Goal: Book appointment/travel/reservation

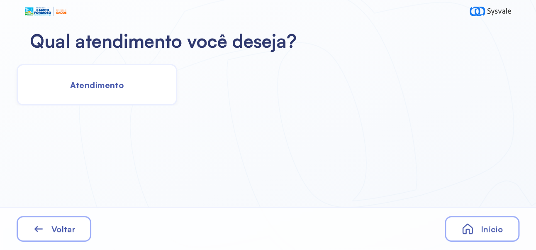
click at [494, 218] on div "Início" at bounding box center [482, 229] width 75 height 26
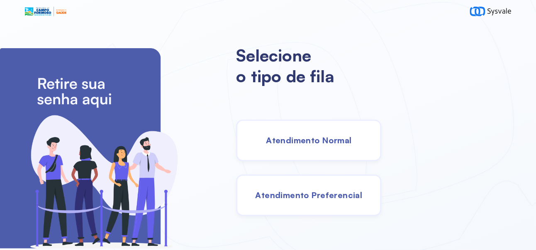
click at [352, 141] on span "Atendimento Normal" at bounding box center [308, 140] width 85 height 10
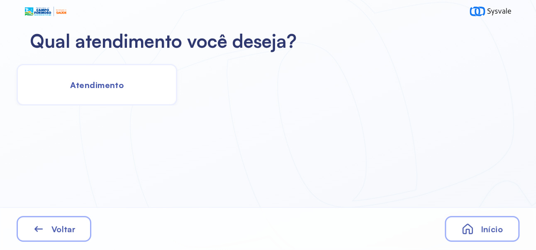
click at [96, 85] on span "Atendimento" at bounding box center [97, 85] width 54 height 10
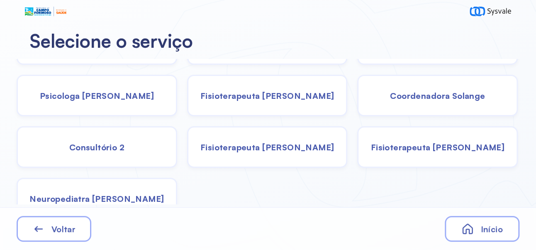
scroll to position [39, 0]
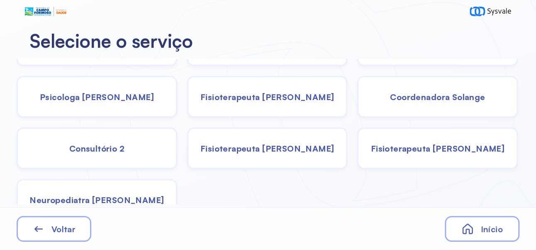
click at [458, 185] on div "Neuropediatra Nauef Pediatria Nutrição Psicologa [PERSON_NAME] Janusia Coordena…" at bounding box center [267, 120] width 535 height 201
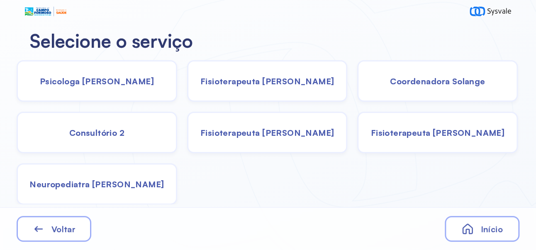
scroll to position [55, 0]
click at [250, 190] on div "Neuropediatra Nauef Pediatria Nutrição Psicologa [PERSON_NAME] Janusia Coordena…" at bounding box center [267, 104] width 535 height 201
click at [100, 183] on span "Neuropediatra [PERSON_NAME]" at bounding box center [96, 184] width 134 height 10
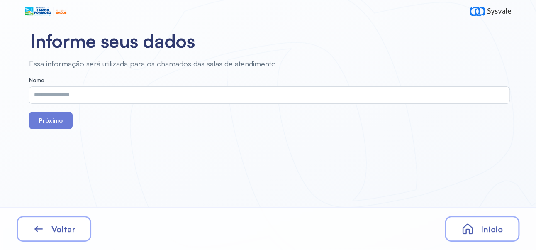
click at [169, 93] on input "text" at bounding box center [267, 95] width 477 height 17
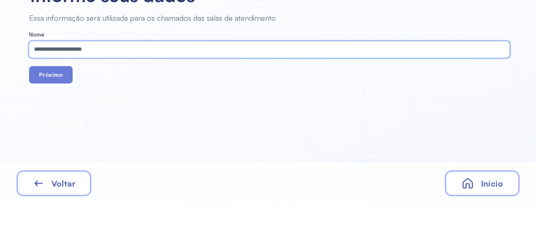
type input "**********"
click at [56, 124] on button "Próximo" at bounding box center [51, 120] width 44 height 17
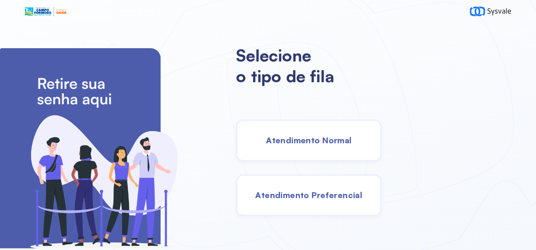
click at [342, 144] on span "Atendimento Normal" at bounding box center [308, 140] width 85 height 10
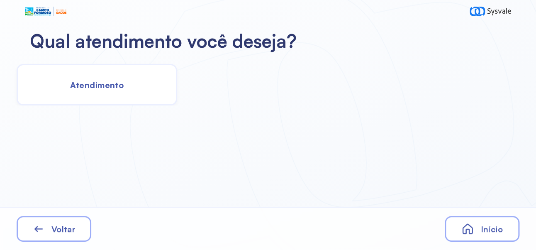
click at [101, 83] on span "Atendimento" at bounding box center [97, 85] width 54 height 10
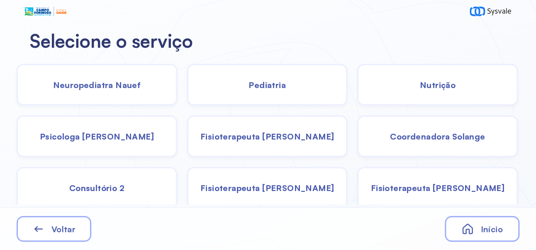
click at [112, 90] on div "Neuropediatra Nauef" at bounding box center [97, 85] width 161 height 42
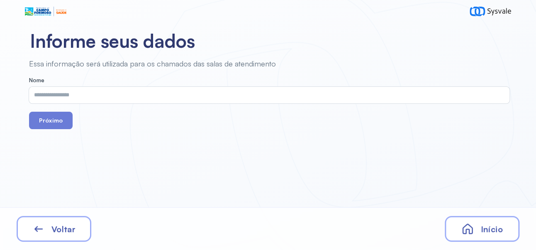
click at [175, 96] on input "text" at bounding box center [267, 95] width 477 height 17
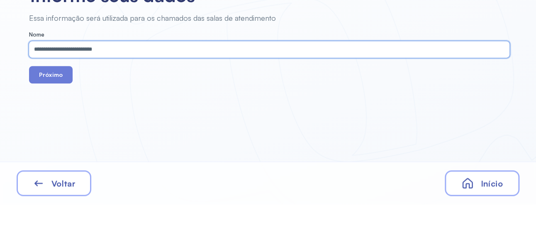
type input "**********"
click at [55, 120] on button "Próximo" at bounding box center [51, 120] width 44 height 17
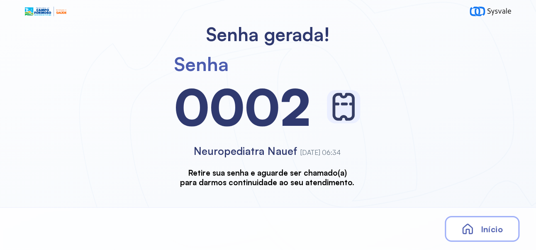
click at [491, 232] on span "Início" at bounding box center [492, 229] width 22 height 10
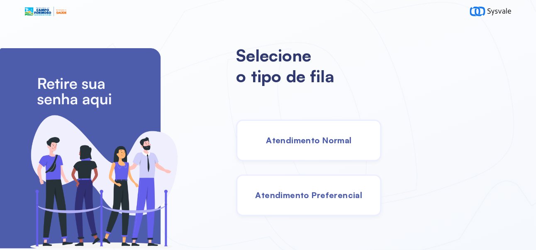
click at [344, 138] on div "Atendimento Normal" at bounding box center [308, 141] width 145 height 42
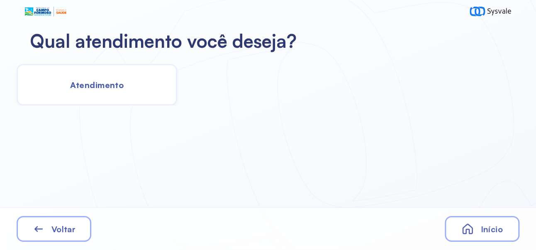
click at [113, 87] on span "Atendimento" at bounding box center [97, 85] width 54 height 10
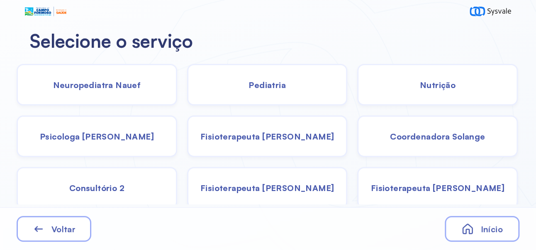
click at [104, 83] on span "Neuropediatra Nauef" at bounding box center [97, 85] width 88 height 10
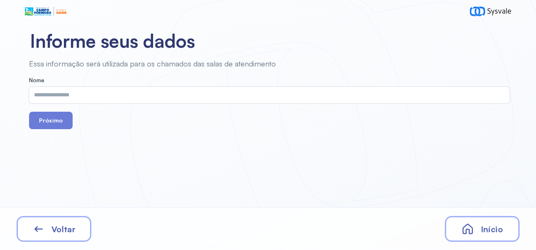
click at [184, 93] on input "text" at bounding box center [267, 95] width 477 height 17
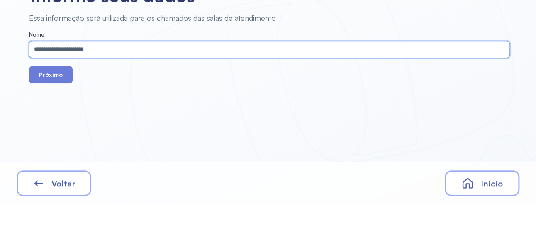
type input "**********"
click at [57, 122] on button "Próximo" at bounding box center [51, 120] width 44 height 17
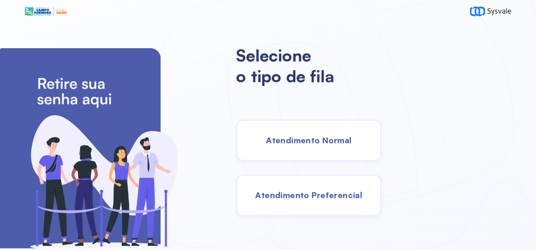
click at [347, 145] on span "Atendimento Normal" at bounding box center [308, 140] width 85 height 10
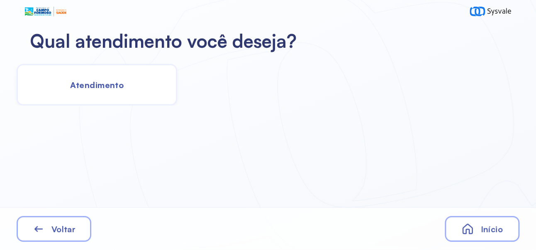
click at [115, 90] on div "Atendimento" at bounding box center [97, 85] width 161 height 42
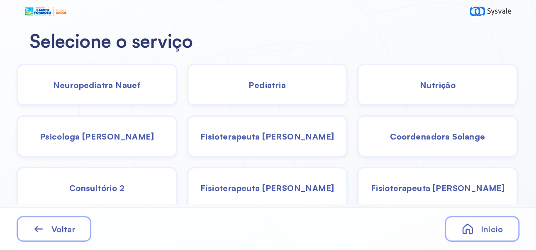
click at [109, 87] on span "Neuropediatra Nauef" at bounding box center [97, 85] width 88 height 10
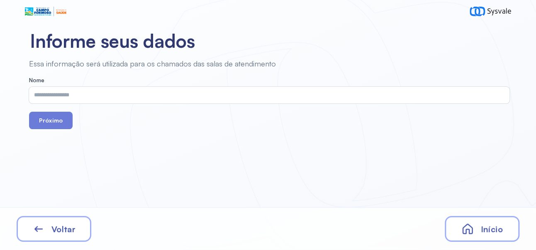
click at [236, 87] on input "text" at bounding box center [267, 95] width 477 height 17
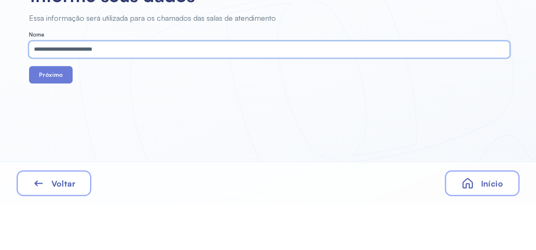
type input "**********"
click at [55, 124] on button "Próximo" at bounding box center [51, 120] width 44 height 17
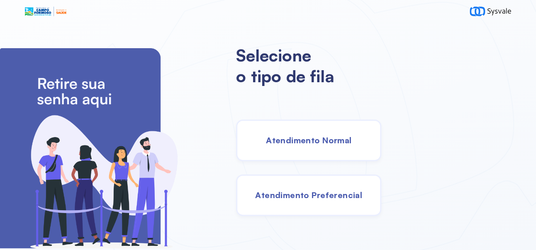
click at [348, 145] on span "Atendimento Normal" at bounding box center [308, 140] width 85 height 10
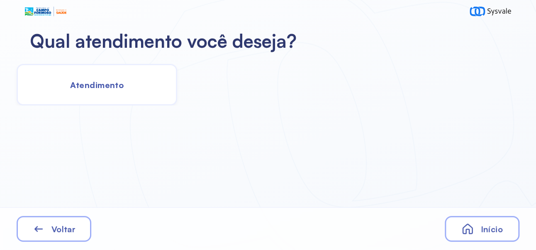
click at [111, 86] on span "Atendimento" at bounding box center [97, 85] width 54 height 10
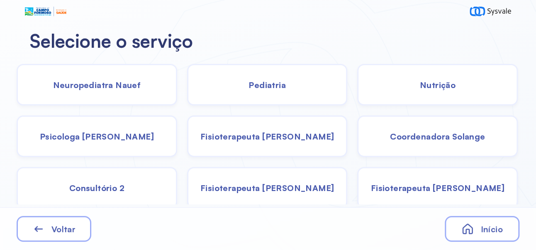
click at [110, 90] on div "Neuropediatra Nauef" at bounding box center [97, 85] width 161 height 42
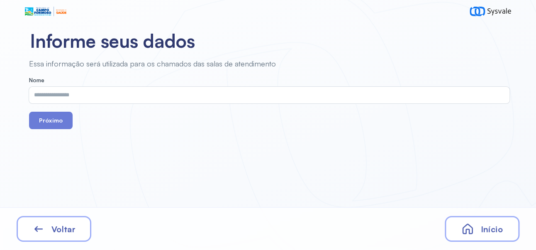
click at [183, 93] on input "text" at bounding box center [267, 95] width 477 height 17
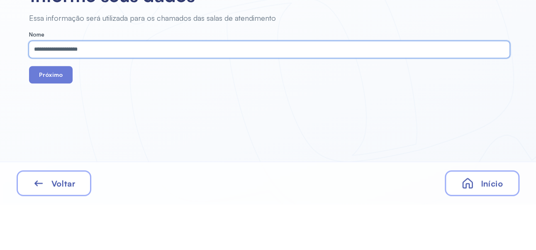
type input "**********"
click at [53, 122] on button "Próximo" at bounding box center [51, 120] width 44 height 17
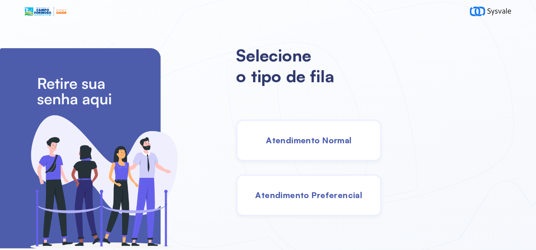
click at [352, 145] on span "Atendimento Normal" at bounding box center [308, 140] width 85 height 10
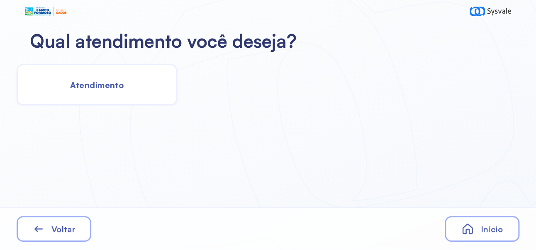
click at [111, 88] on span "Atendimento" at bounding box center [97, 85] width 54 height 10
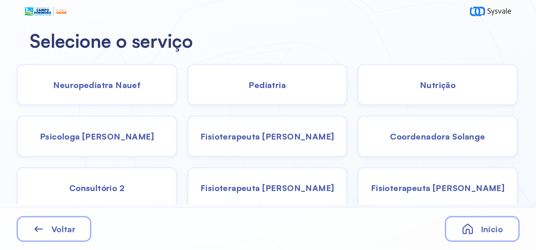
click at [106, 88] on span "Neuropediatra Nauef" at bounding box center [97, 85] width 88 height 10
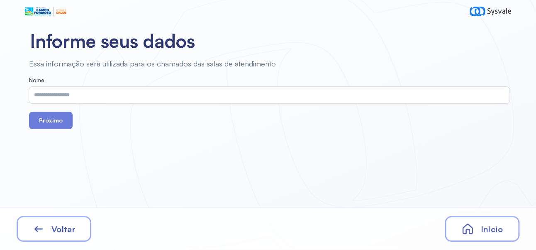
click at [271, 96] on input "text" at bounding box center [267, 95] width 477 height 17
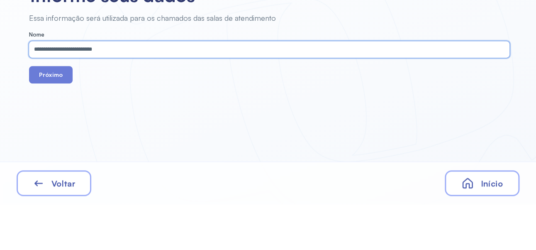
type input "**********"
click at [50, 123] on button "Próximo" at bounding box center [51, 120] width 44 height 17
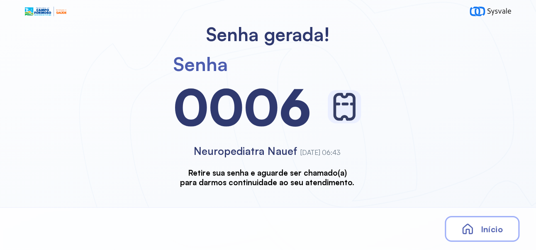
click at [498, 221] on div "Início" at bounding box center [482, 229] width 75 height 26
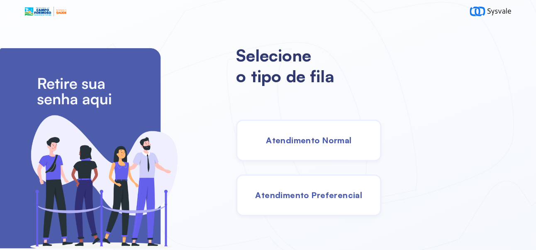
click at [340, 152] on div "Atendimento Normal" at bounding box center [308, 141] width 145 height 42
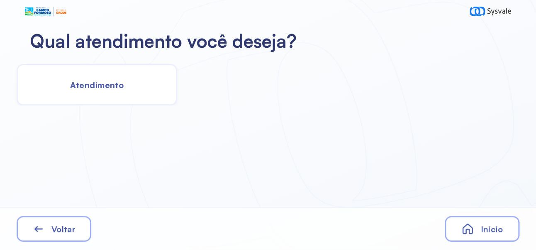
click at [130, 87] on div "Atendimento" at bounding box center [97, 85] width 161 height 42
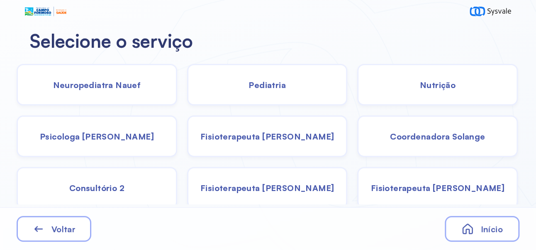
scroll to position [55, 0]
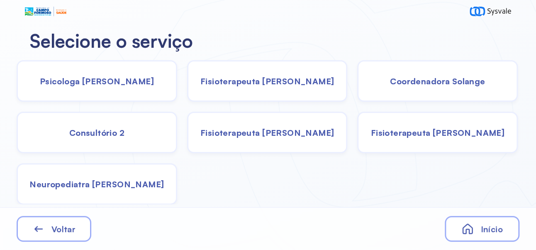
click at [136, 188] on span "Neuropediatra [PERSON_NAME]" at bounding box center [96, 184] width 134 height 10
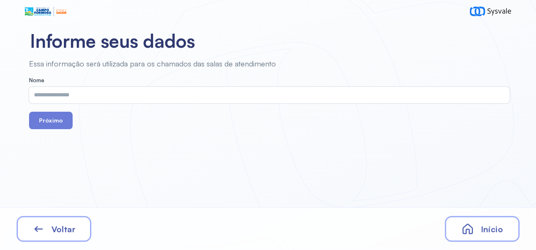
click at [184, 96] on input "text" at bounding box center [267, 95] width 477 height 17
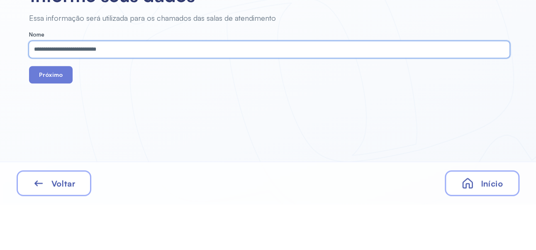
type input "**********"
click at [49, 120] on button "Próximo" at bounding box center [51, 120] width 44 height 17
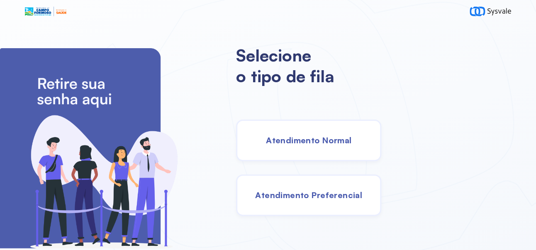
click at [340, 145] on span "Atendimento Normal" at bounding box center [308, 140] width 85 height 10
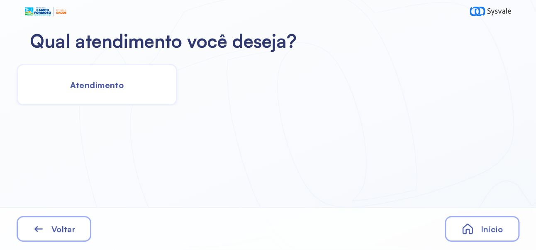
click at [103, 80] on span "Atendimento" at bounding box center [97, 85] width 54 height 10
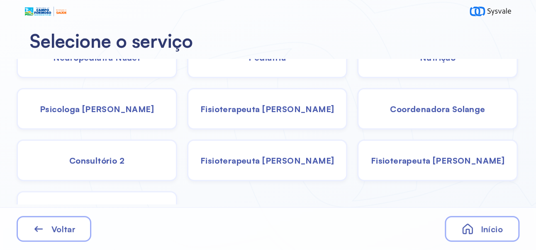
scroll to position [55, 0]
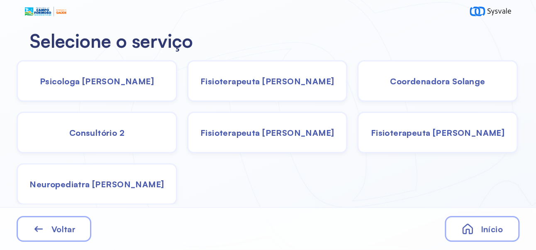
click at [122, 190] on div "Neuropediatra [PERSON_NAME]" at bounding box center [97, 184] width 161 height 42
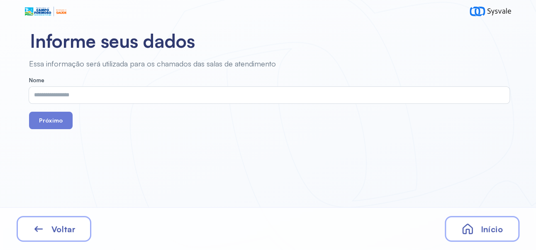
click at [266, 95] on input "text" at bounding box center [267, 95] width 477 height 17
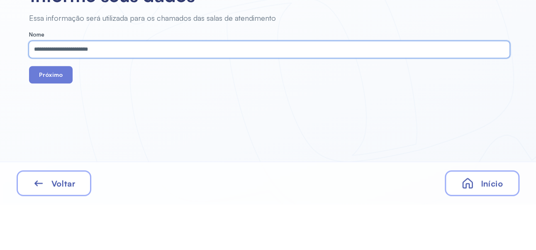
type input "**********"
click at [56, 120] on button "Próximo" at bounding box center [51, 120] width 44 height 17
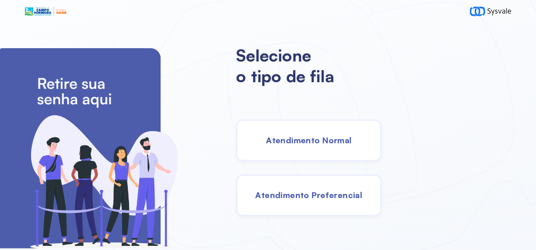
click at [352, 140] on span "Atendimento Normal" at bounding box center [308, 140] width 85 height 10
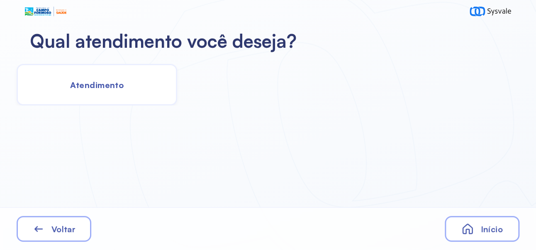
click at [110, 88] on span "Atendimento" at bounding box center [97, 85] width 54 height 10
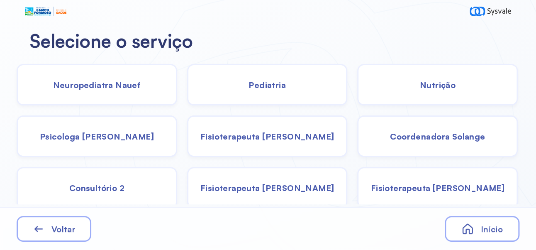
click at [448, 139] on span "Coordenadora Solange" at bounding box center [437, 136] width 95 height 10
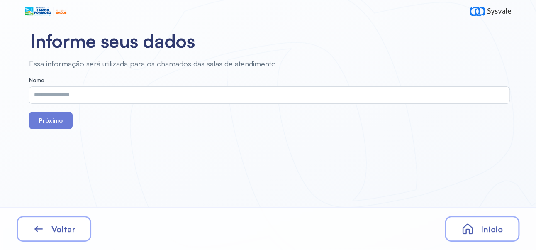
click at [141, 95] on input "text" at bounding box center [267, 95] width 477 height 17
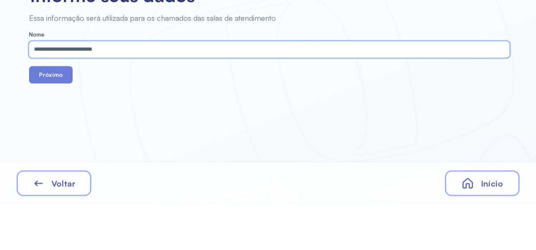
type input "**********"
click at [58, 119] on button "Próximo" at bounding box center [51, 120] width 44 height 17
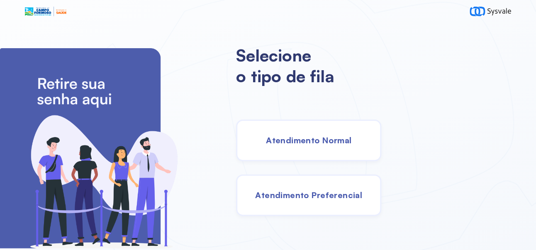
click at [352, 145] on span "Atendimento Normal" at bounding box center [308, 140] width 85 height 10
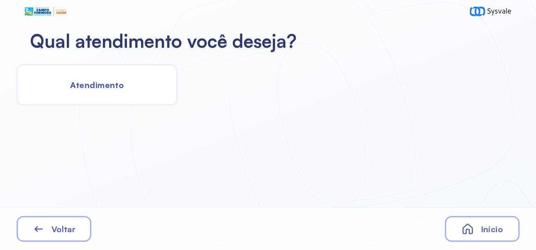
click at [104, 80] on span "Atendimento" at bounding box center [97, 85] width 54 height 10
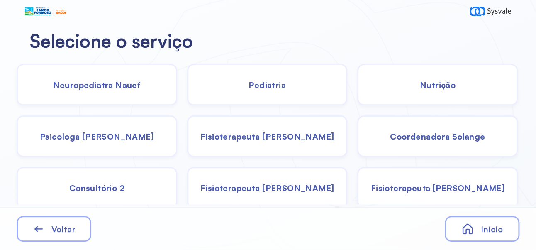
scroll to position [55, 0]
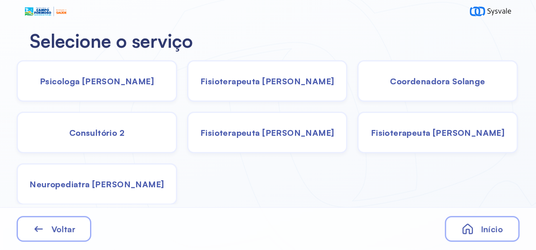
click at [133, 180] on span "Neuropediatra [PERSON_NAME]" at bounding box center [96, 184] width 134 height 10
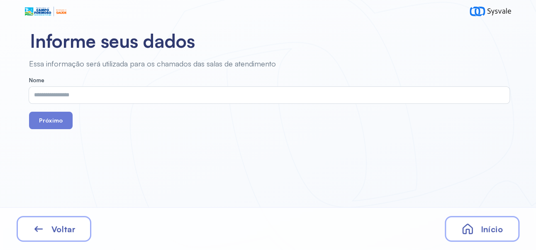
click at [225, 94] on input "text" at bounding box center [267, 95] width 477 height 17
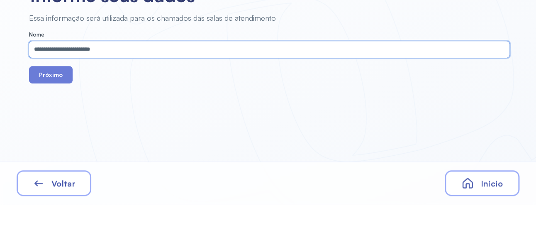
type input "**********"
click at [55, 122] on button "Próximo" at bounding box center [51, 120] width 44 height 17
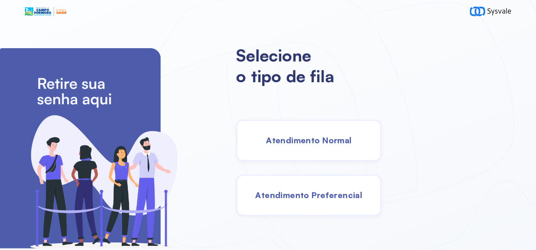
click at [332, 138] on div "Atendimento Normal" at bounding box center [308, 141] width 145 height 42
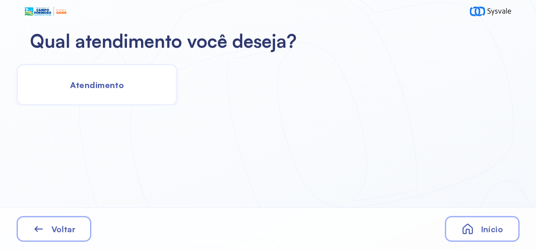
click at [124, 77] on div "Atendimento" at bounding box center [97, 85] width 161 height 42
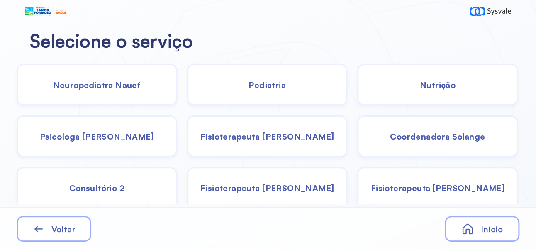
click at [107, 82] on span "Neuropediatra Nauef" at bounding box center [97, 85] width 88 height 10
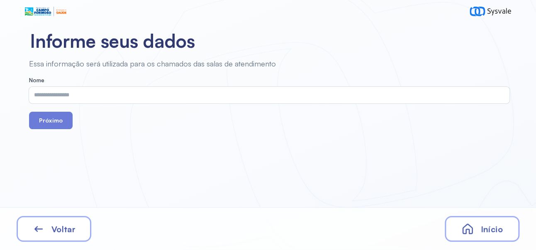
click at [237, 97] on input "text" at bounding box center [267, 95] width 477 height 17
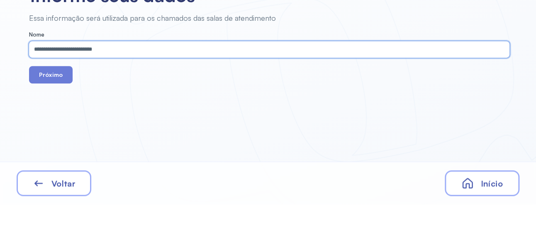
type input "**********"
click at [54, 115] on button "Próximo" at bounding box center [51, 120] width 44 height 17
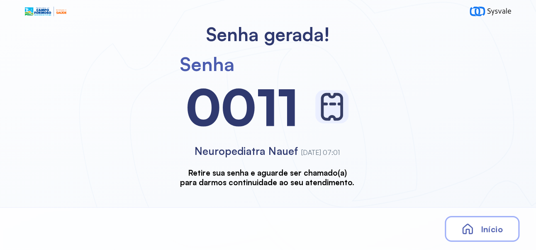
click at [494, 232] on span "Início" at bounding box center [492, 229] width 22 height 10
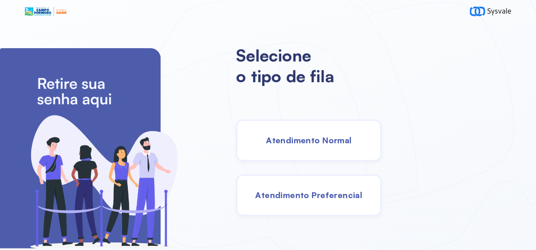
click at [344, 145] on span "Atendimento Normal" at bounding box center [308, 140] width 85 height 10
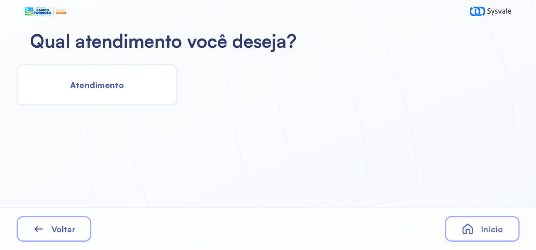
click at [100, 88] on span "Atendimento" at bounding box center [97, 85] width 54 height 10
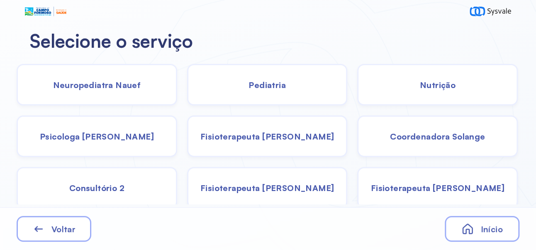
click at [117, 88] on span "Neuropediatra Nauef" at bounding box center [97, 85] width 88 height 10
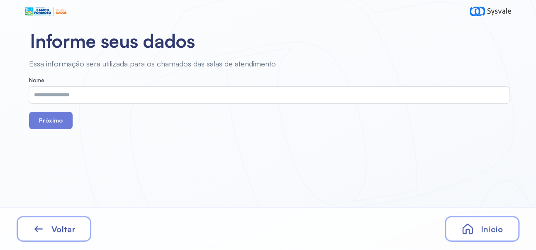
click at [232, 87] on input "text" at bounding box center [267, 95] width 477 height 17
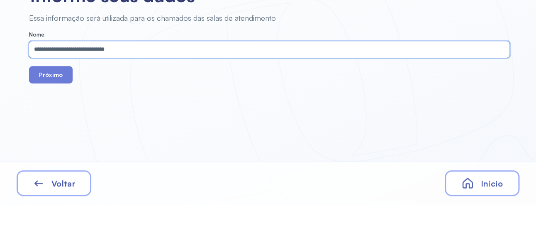
click at [85, 92] on input "**********" at bounding box center [267, 95] width 477 height 17
click at [77, 93] on input "**********" at bounding box center [267, 95] width 477 height 17
type input "**********"
click at [54, 117] on button "Próximo" at bounding box center [51, 120] width 44 height 17
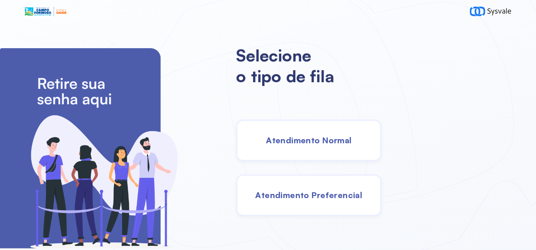
click at [335, 145] on span "Atendimento Normal" at bounding box center [308, 140] width 85 height 10
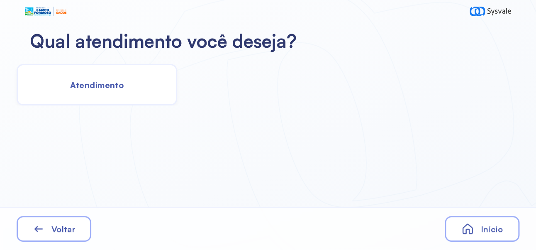
click at [100, 81] on span "Atendimento" at bounding box center [97, 85] width 54 height 10
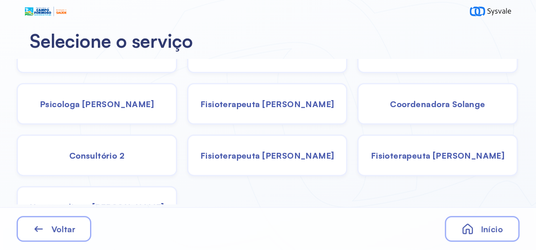
scroll to position [32, 0]
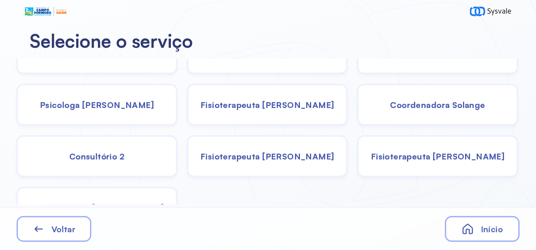
click at [279, 107] on span "Fisioterapeuta [PERSON_NAME]" at bounding box center [267, 105] width 134 height 10
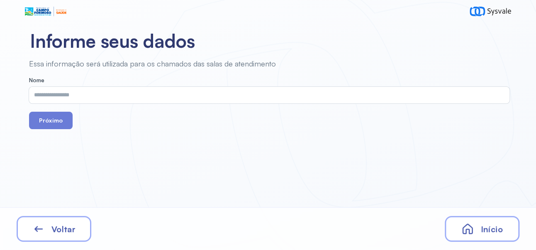
click at [188, 98] on input "text" at bounding box center [267, 95] width 477 height 17
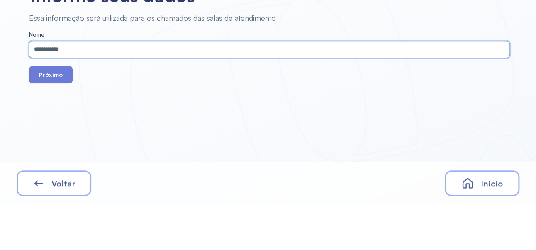
type input "**********"
click at [47, 121] on button "Próximo" at bounding box center [51, 120] width 44 height 17
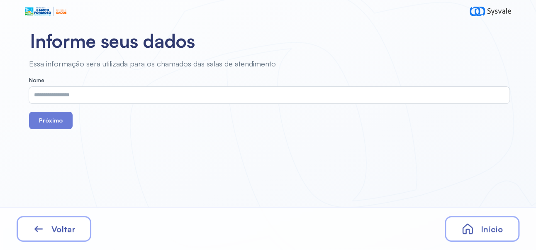
click at [499, 230] on span "Início" at bounding box center [492, 229] width 22 height 10
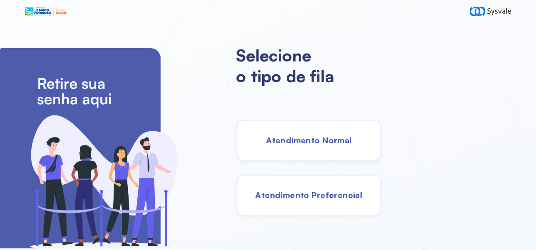
click at [350, 151] on div "Atendimento Normal" at bounding box center [308, 141] width 145 height 42
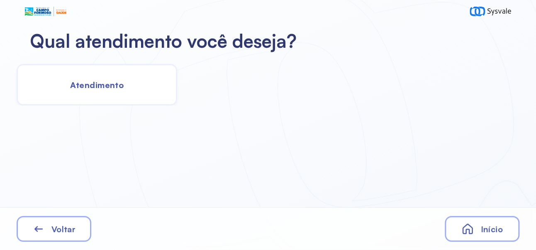
click at [94, 85] on span "Atendimento" at bounding box center [97, 85] width 54 height 10
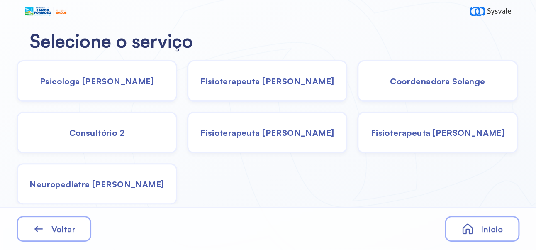
scroll to position [53, 0]
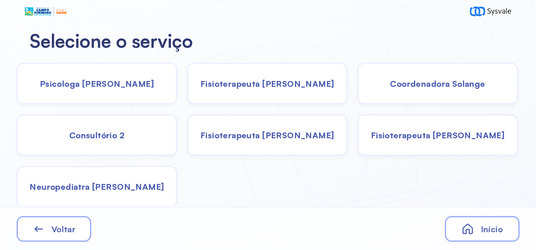
click at [126, 193] on div "Neuropediatra [PERSON_NAME]" at bounding box center [97, 187] width 161 height 42
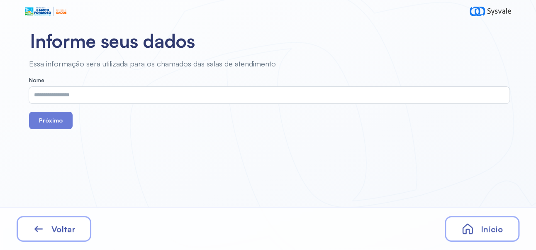
click at [202, 97] on input "text" at bounding box center [267, 95] width 477 height 17
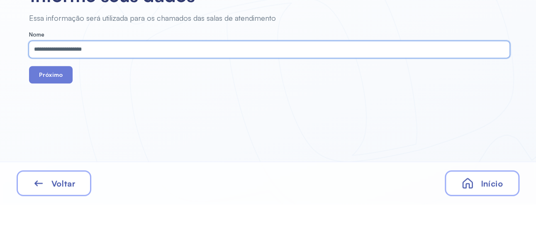
type input "**********"
click at [56, 120] on button "Próximo" at bounding box center [51, 120] width 44 height 17
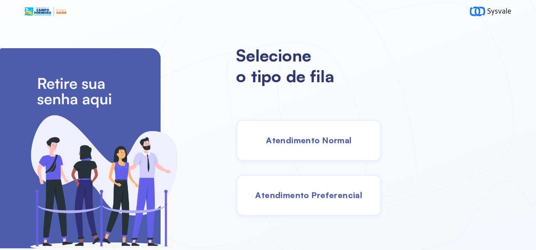
click at [335, 143] on span "Atendimento Normal" at bounding box center [308, 140] width 85 height 10
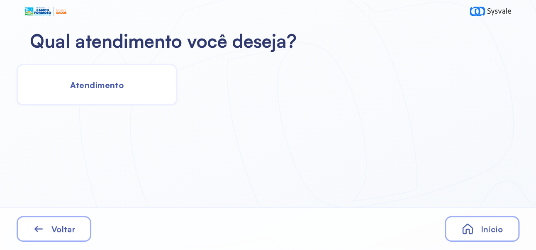
click at [107, 87] on span "Atendimento" at bounding box center [97, 85] width 54 height 10
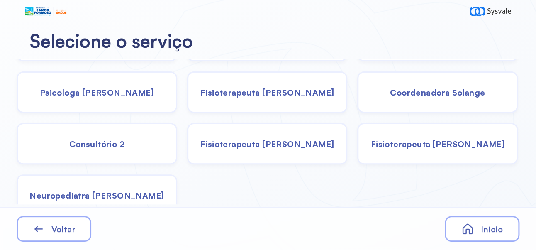
scroll to position [55, 0]
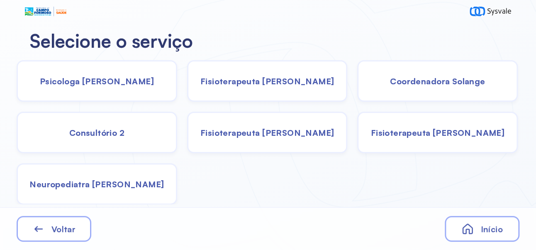
click at [127, 190] on div "Neuropediatra [PERSON_NAME]" at bounding box center [97, 184] width 161 height 42
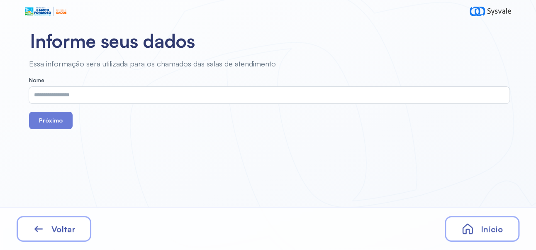
click at [223, 92] on input "text" at bounding box center [267, 95] width 477 height 17
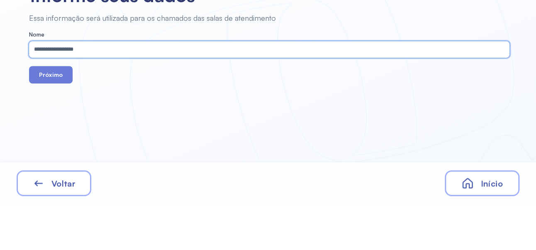
type input "**********"
click at [56, 123] on button "Próximo" at bounding box center [51, 120] width 44 height 17
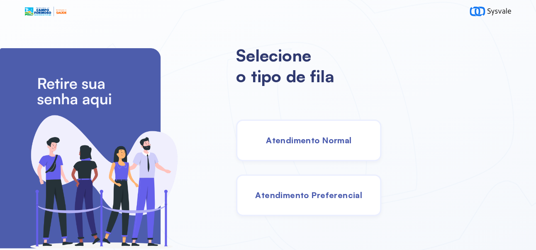
click at [345, 145] on span "Atendimento Normal" at bounding box center [308, 140] width 85 height 10
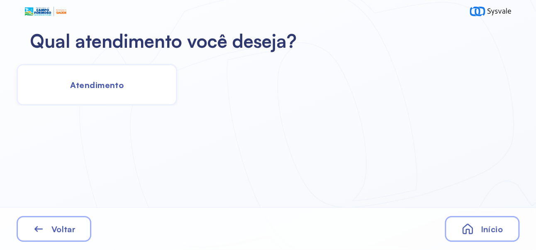
click at [113, 90] on div "Atendimento" at bounding box center [97, 85] width 161 height 42
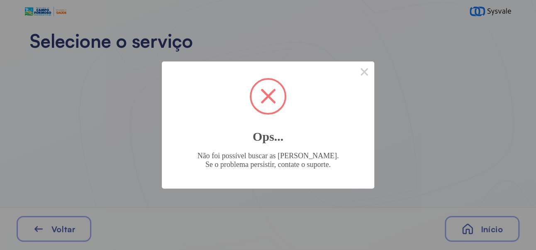
click at [362, 72] on button "×" at bounding box center [364, 71] width 20 height 20
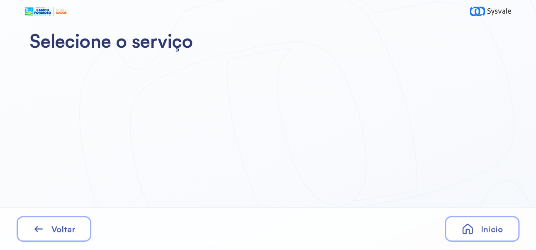
click at [493, 226] on span "Início" at bounding box center [492, 229] width 22 height 10
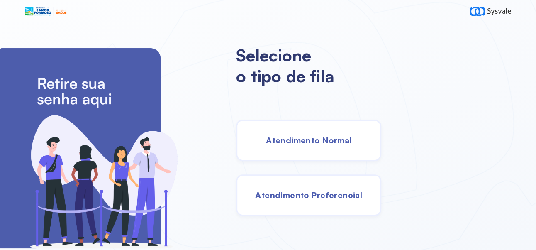
click at [355, 138] on div "Atendimento Normal" at bounding box center [308, 141] width 145 height 42
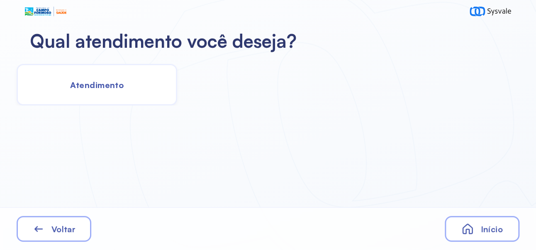
click at [108, 84] on span "Atendimento" at bounding box center [97, 85] width 54 height 10
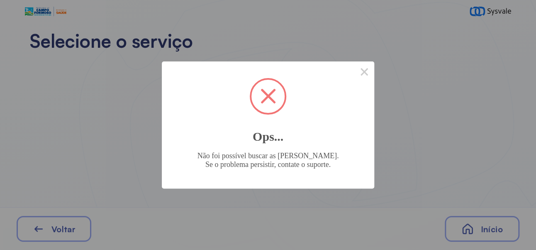
click at [369, 80] on button "×" at bounding box center [364, 71] width 20 height 20
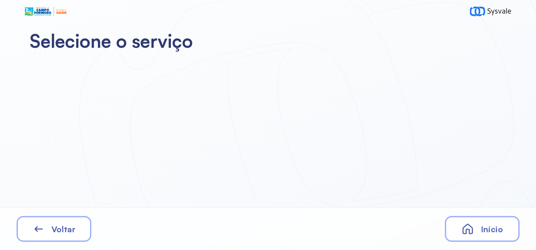
click at [488, 227] on span "Início" at bounding box center [492, 229] width 22 height 10
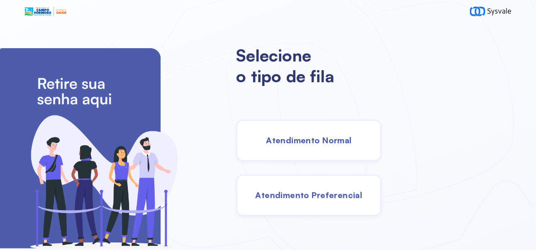
click at [352, 144] on span "Atendimento Normal" at bounding box center [308, 140] width 85 height 10
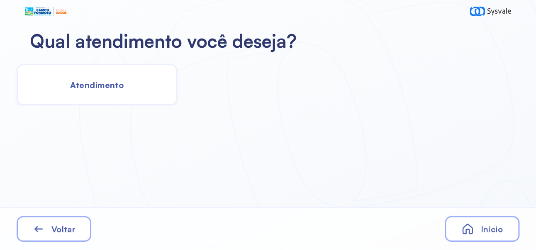
click at [108, 77] on div "Atendimento" at bounding box center [97, 85] width 161 height 42
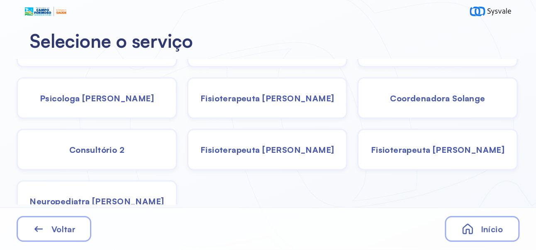
scroll to position [55, 0]
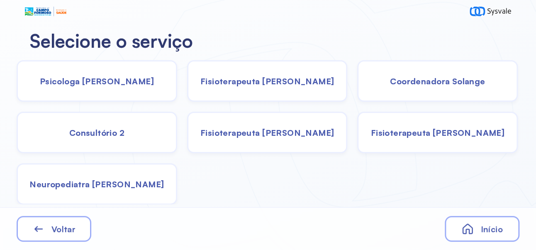
click at [134, 184] on span "Neuropediatra [PERSON_NAME]" at bounding box center [96, 184] width 134 height 10
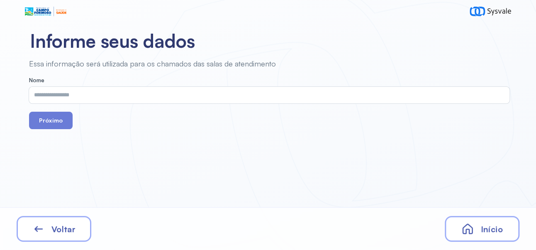
click at [237, 93] on input "text" at bounding box center [267, 95] width 477 height 17
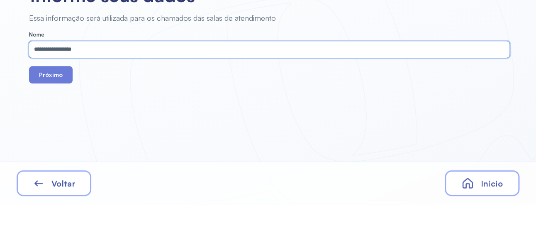
type input "**********"
click at [47, 120] on button "Próximo" at bounding box center [51, 120] width 44 height 17
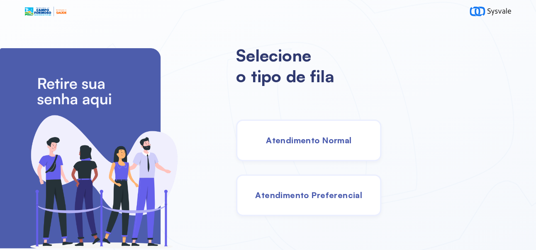
click at [345, 145] on span "Atendimento Normal" at bounding box center [308, 140] width 85 height 10
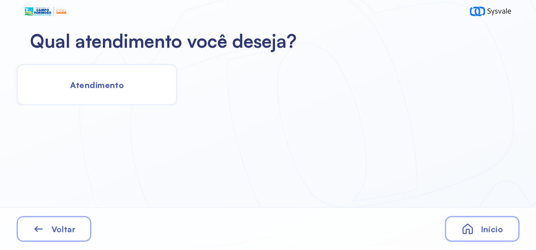
click at [116, 92] on div "Atendimento" at bounding box center [97, 85] width 161 height 42
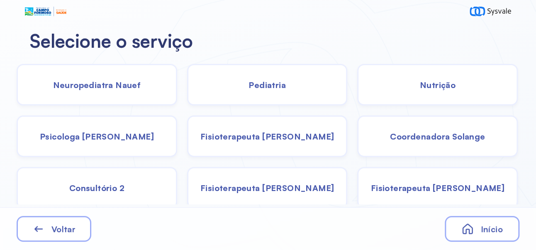
click at [119, 87] on span "Neuropediatra Nauef" at bounding box center [97, 85] width 88 height 10
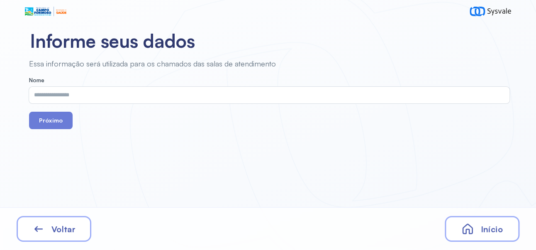
click at [210, 93] on input "text" at bounding box center [267, 95] width 477 height 17
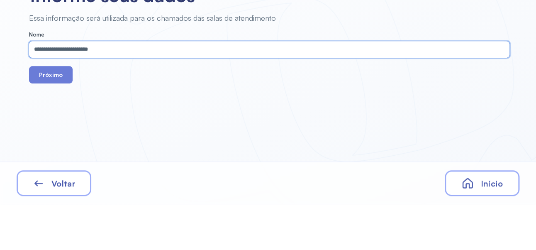
type input "**********"
click at [64, 120] on button "Próximo" at bounding box center [51, 120] width 44 height 17
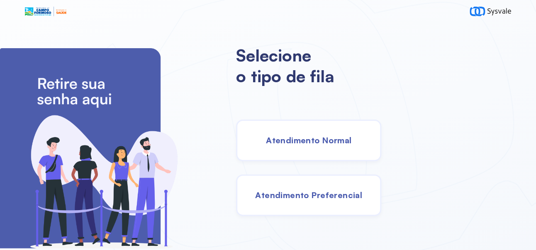
click at [363, 150] on div "Atendimento Normal" at bounding box center [308, 141] width 145 height 42
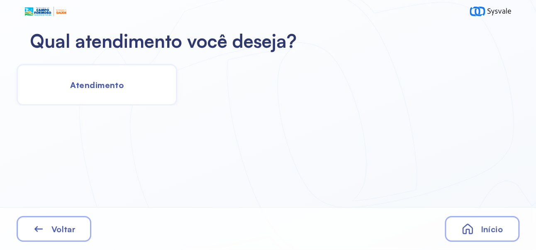
click at [117, 89] on span "Atendimento" at bounding box center [97, 85] width 54 height 10
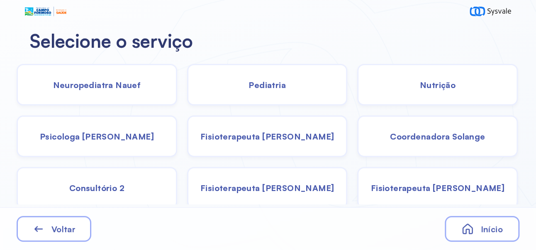
click at [124, 82] on span "Neuropediatra Nauef" at bounding box center [97, 85] width 88 height 10
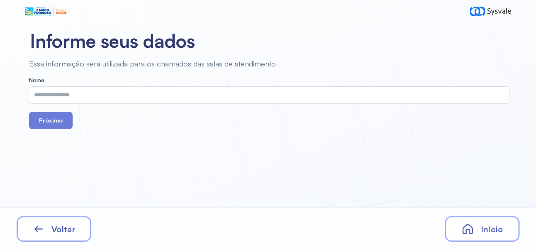
click at [173, 94] on input "text" at bounding box center [267, 95] width 477 height 17
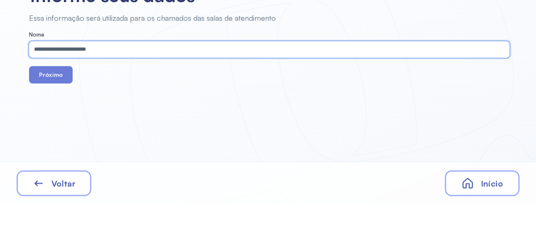
type input "**********"
click at [56, 124] on button "Próximo" at bounding box center [51, 120] width 44 height 17
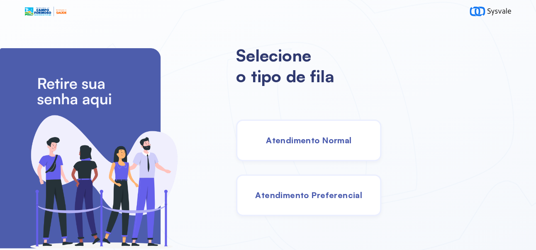
click at [352, 141] on span "Atendimento Normal" at bounding box center [308, 140] width 85 height 10
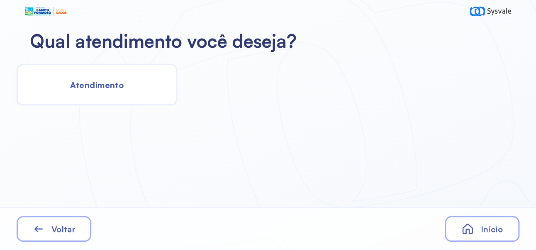
click at [73, 99] on div "Atendimento" at bounding box center [97, 85] width 161 height 42
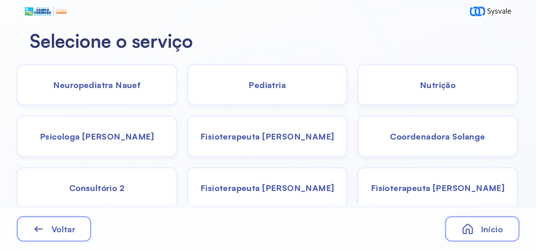
click at [116, 85] on span "Neuropediatra Nauef" at bounding box center [97, 85] width 88 height 10
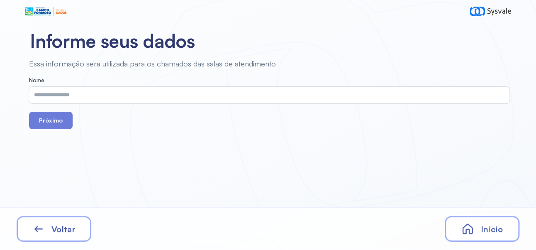
click at [174, 97] on input "text" at bounding box center [267, 95] width 477 height 17
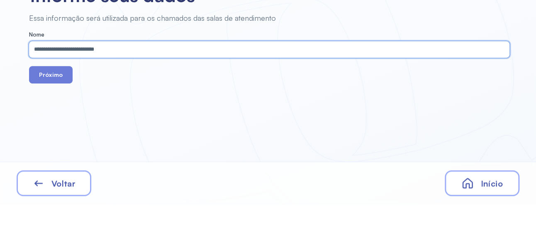
type input "**********"
click at [58, 125] on button "Próximo" at bounding box center [51, 120] width 44 height 17
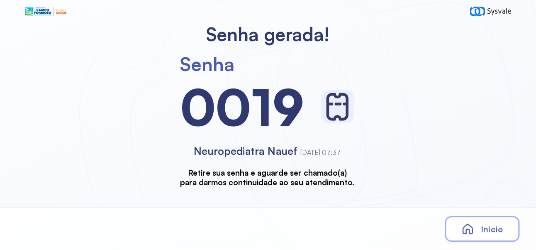
click at [486, 232] on span "Início" at bounding box center [492, 229] width 22 height 10
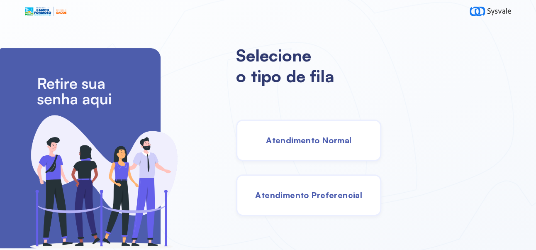
click at [352, 144] on span "Atendimento Normal" at bounding box center [308, 140] width 85 height 10
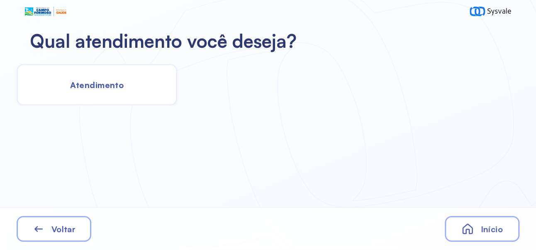
click at [119, 90] on div "Atendimento" at bounding box center [97, 85] width 161 height 42
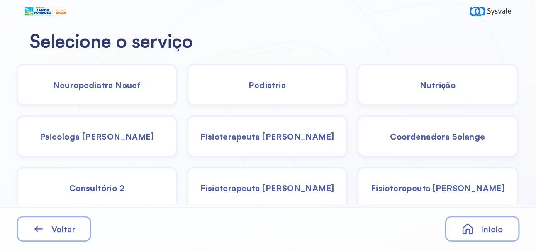
scroll to position [55, 0]
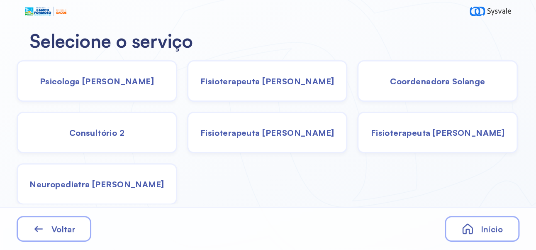
click at [130, 188] on span "Neuropediatra [PERSON_NAME]" at bounding box center [96, 184] width 134 height 10
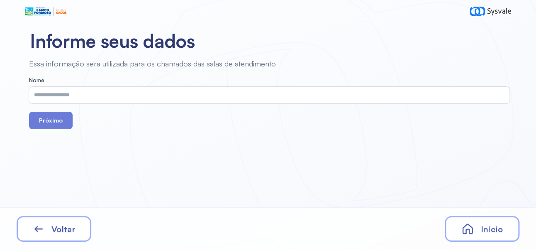
click at [134, 96] on input "text" at bounding box center [267, 95] width 477 height 17
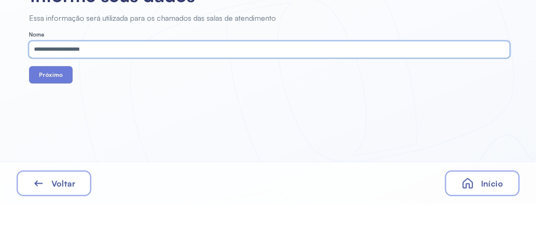
type input "**********"
click at [52, 123] on button "Próximo" at bounding box center [51, 120] width 44 height 17
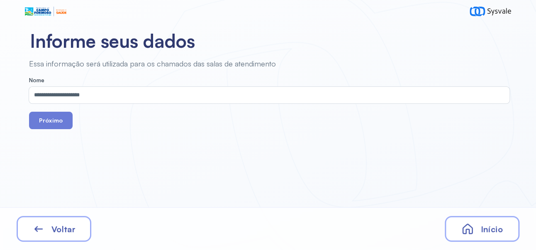
click at [53, 127] on button "Próximo" at bounding box center [51, 120] width 44 height 17
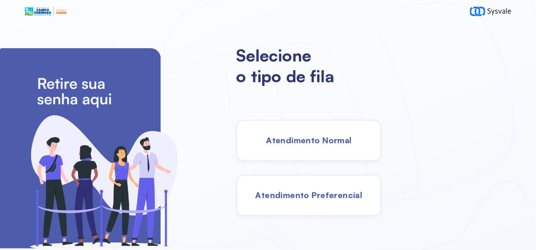
click at [343, 153] on div "Atendimento Normal" at bounding box center [308, 141] width 145 height 42
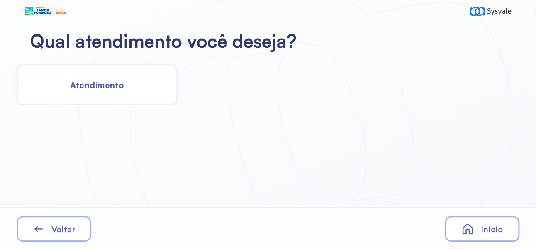
click at [132, 88] on div "Atendimento" at bounding box center [97, 85] width 161 height 42
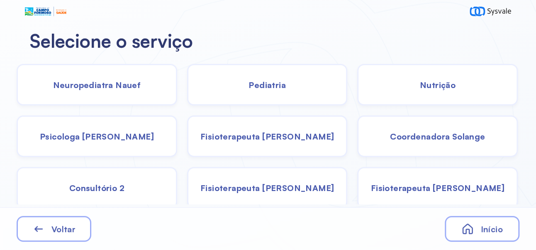
scroll to position [55, 0]
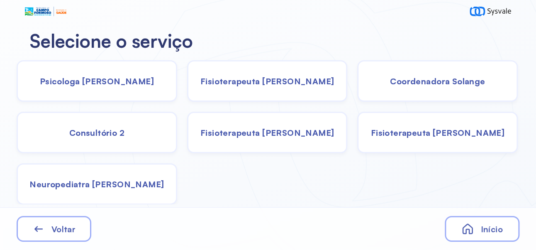
click at [142, 181] on div "Neuropediatra [PERSON_NAME]" at bounding box center [97, 184] width 161 height 42
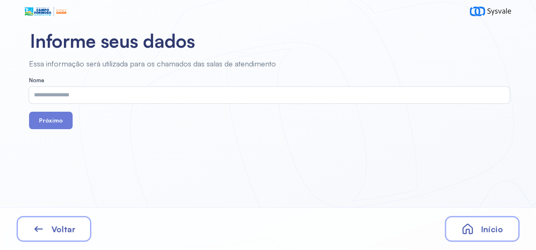
click at [210, 92] on input "text" at bounding box center [267, 95] width 477 height 17
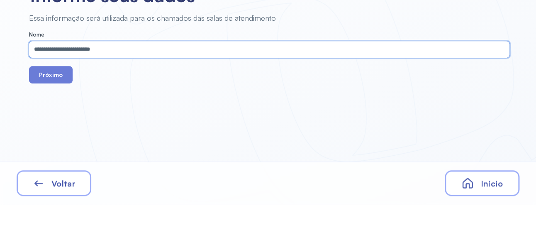
type input "**********"
click at [56, 125] on button "Próximo" at bounding box center [51, 120] width 44 height 17
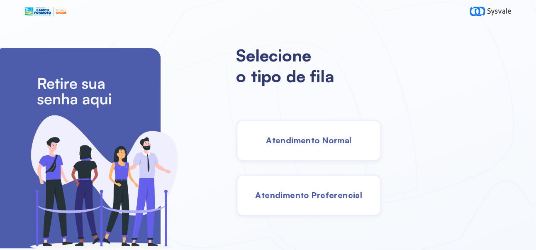
click at [349, 150] on div "Atendimento Normal" at bounding box center [308, 141] width 145 height 42
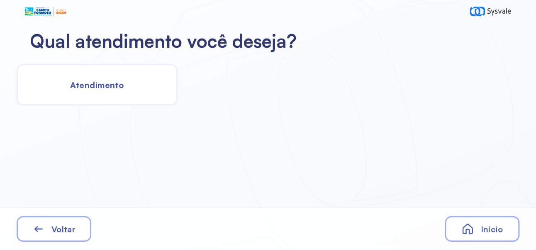
click at [129, 89] on div "Atendimento" at bounding box center [97, 85] width 161 height 42
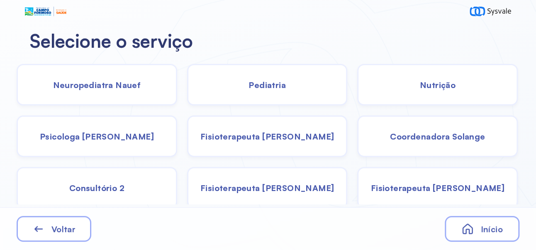
click at [116, 146] on div "Psicologa [PERSON_NAME]" at bounding box center [97, 136] width 161 height 42
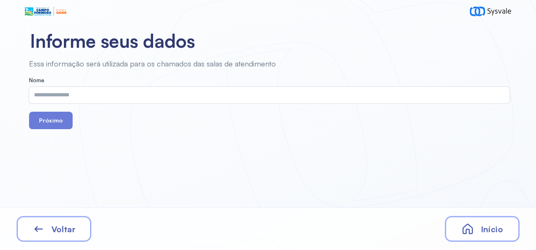
click at [98, 102] on input "text" at bounding box center [267, 95] width 477 height 17
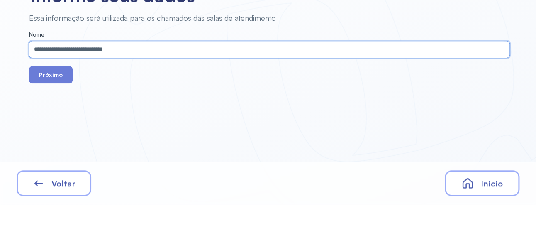
type input "**********"
click at [56, 122] on button "Próximo" at bounding box center [51, 120] width 44 height 17
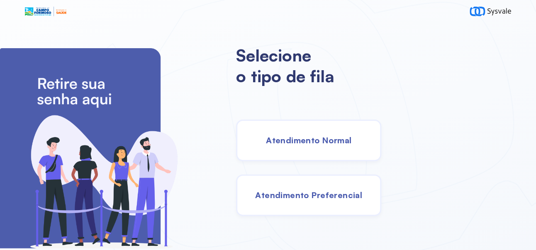
click at [352, 142] on span "Atendimento Normal" at bounding box center [308, 140] width 85 height 10
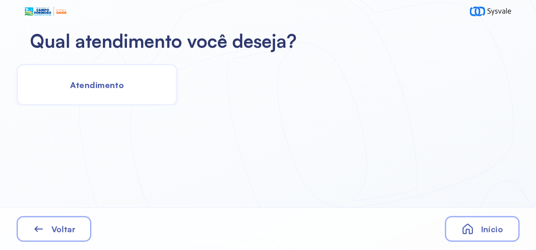
click at [125, 88] on div "Atendimento" at bounding box center [97, 85] width 161 height 42
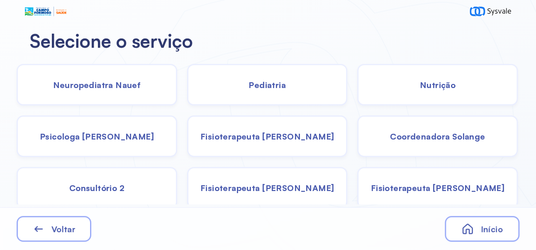
scroll to position [55, 0]
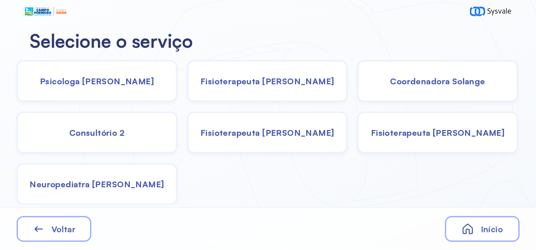
click at [124, 189] on div "Neuropediatra [PERSON_NAME]" at bounding box center [97, 184] width 161 height 42
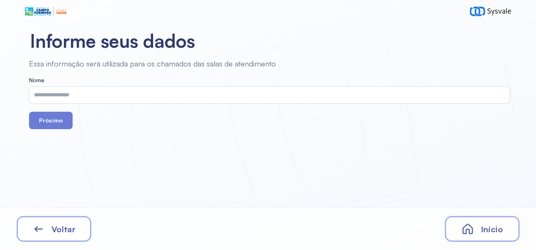
click at [240, 93] on input "text" at bounding box center [267, 95] width 477 height 17
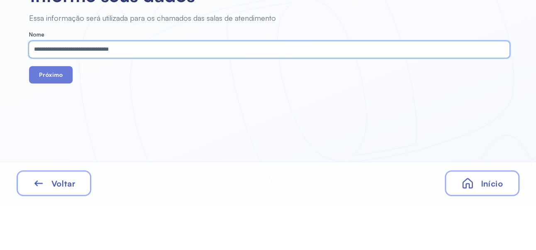
type input "**********"
click at [57, 124] on button "Próximo" at bounding box center [51, 120] width 44 height 17
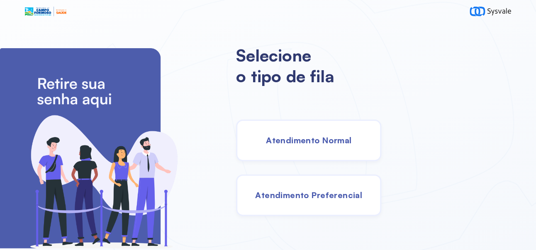
click at [352, 145] on span "Atendimento Normal" at bounding box center [308, 140] width 85 height 10
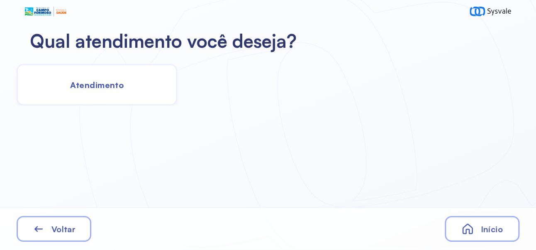
click at [132, 90] on div "Atendimento" at bounding box center [97, 85] width 161 height 42
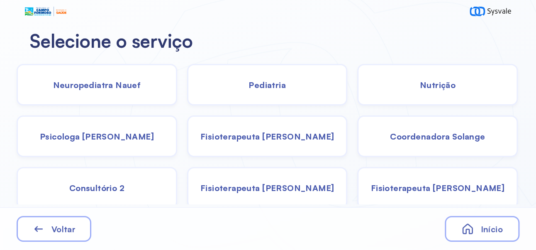
click at [135, 87] on span "Neuropediatra Nauef" at bounding box center [97, 85] width 88 height 10
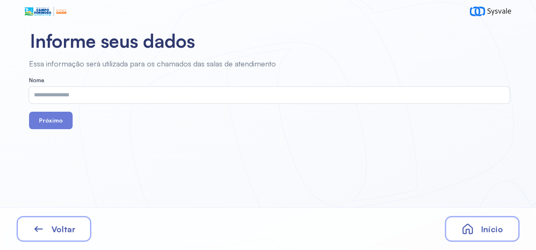
click at [188, 93] on input "text" at bounding box center [267, 95] width 477 height 17
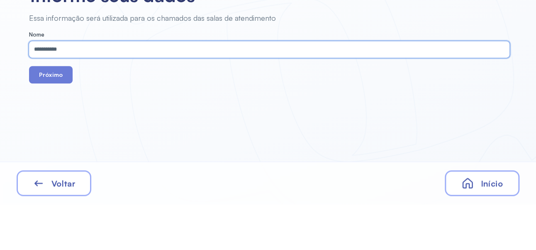
click at [29, 112] on button "Próximo" at bounding box center [51, 120] width 44 height 17
type input "********"
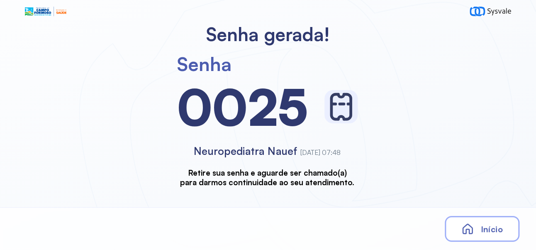
click at [485, 237] on div "Início" at bounding box center [482, 229] width 75 height 26
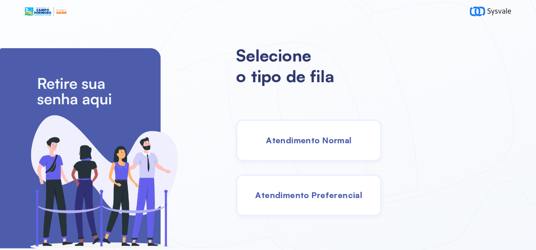
click at [352, 145] on span "Atendimento Normal" at bounding box center [308, 140] width 85 height 10
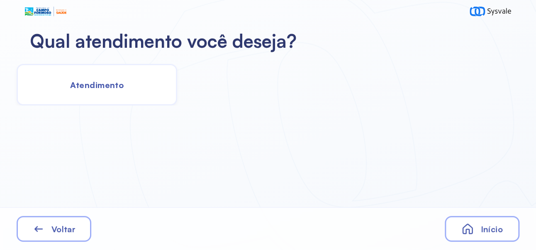
click at [113, 93] on div "Atendimento" at bounding box center [97, 85] width 161 height 42
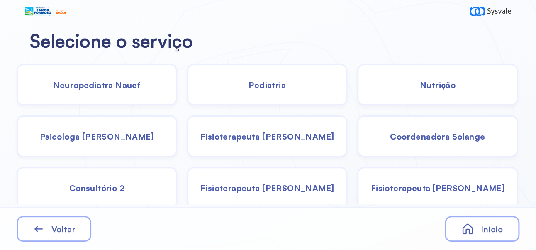
scroll to position [55, 0]
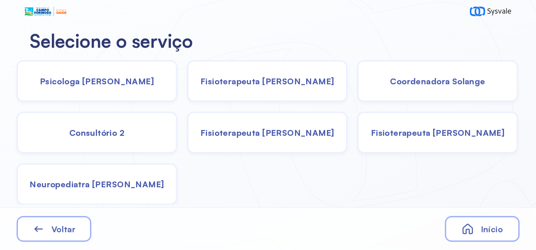
click at [140, 188] on div "Neuropediatra [PERSON_NAME]" at bounding box center [97, 184] width 161 height 42
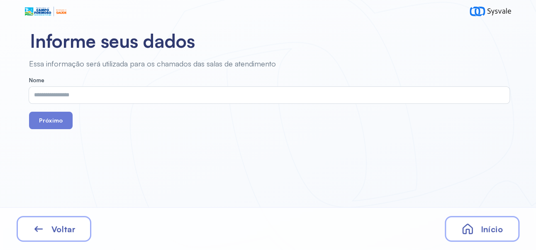
click at [318, 95] on input "text" at bounding box center [267, 95] width 477 height 17
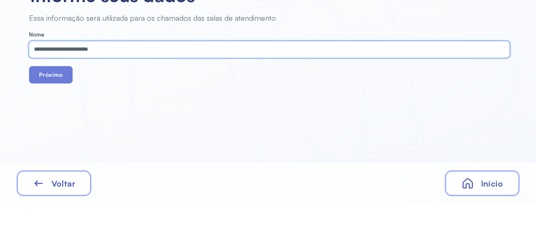
type input "**********"
click at [55, 124] on button "Próximo" at bounding box center [51, 120] width 44 height 17
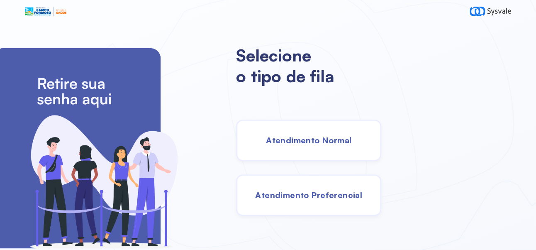
click at [352, 145] on span "Atendimento Normal" at bounding box center [308, 140] width 85 height 10
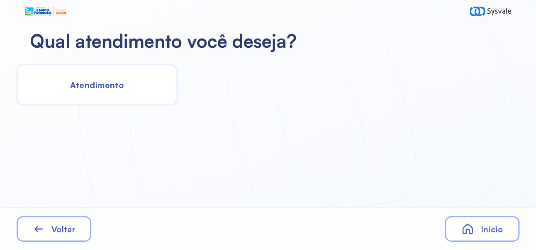
click at [120, 91] on div "Atendimento" at bounding box center [97, 85] width 161 height 42
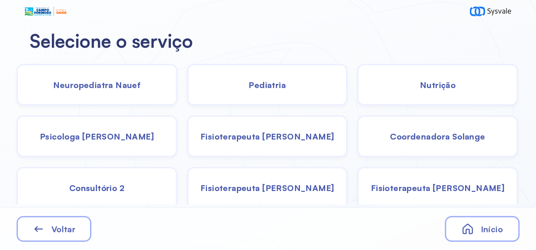
click at [143, 138] on div "Psicologa [PERSON_NAME]" at bounding box center [97, 136] width 161 height 42
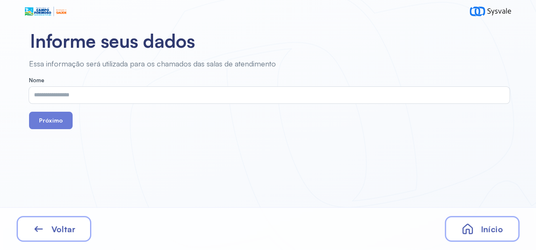
click at [183, 97] on input "text" at bounding box center [267, 95] width 477 height 17
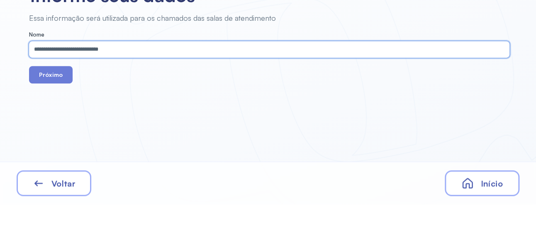
type input "**********"
click at [59, 124] on button "Próximo" at bounding box center [51, 120] width 44 height 17
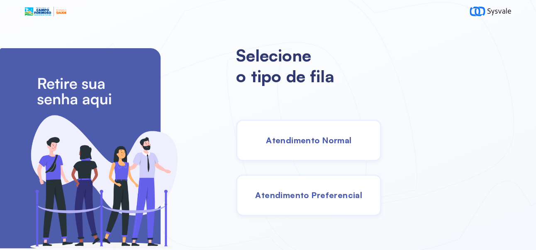
click at [339, 151] on div "Atendimento Normal" at bounding box center [308, 141] width 145 height 42
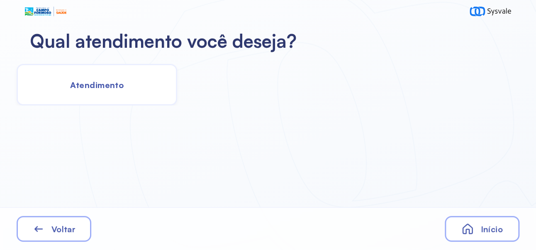
click at [117, 96] on div "Atendimento" at bounding box center [97, 85] width 161 height 42
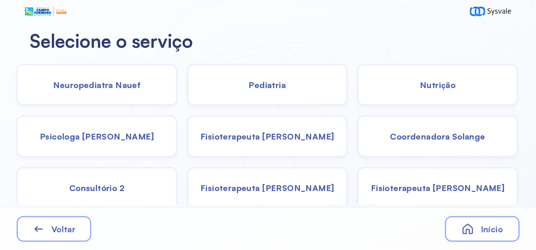
click at [129, 87] on span "Neuropediatra Nauef" at bounding box center [97, 85] width 88 height 10
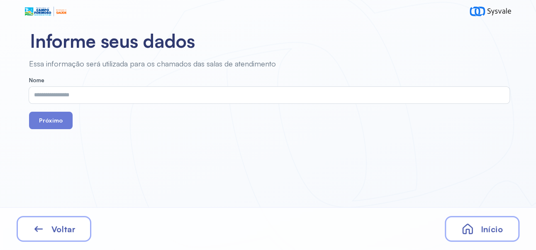
click at [247, 94] on input "text" at bounding box center [267, 95] width 477 height 17
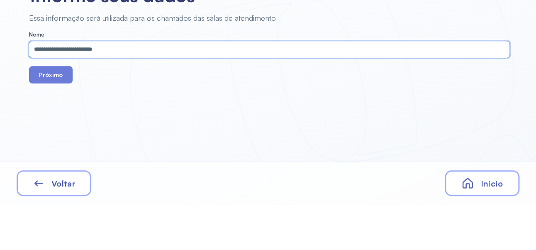
click at [45, 97] on input "**********" at bounding box center [267, 95] width 477 height 17
type input "**********"
click at [55, 124] on button "Próximo" at bounding box center [51, 120] width 44 height 17
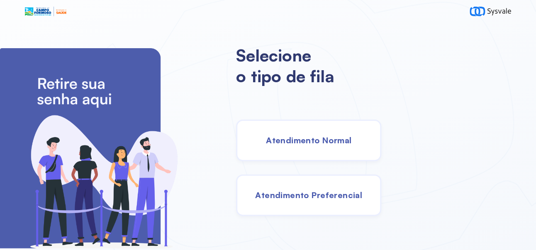
click at [350, 156] on div "Atendimento Normal" at bounding box center [308, 141] width 145 height 42
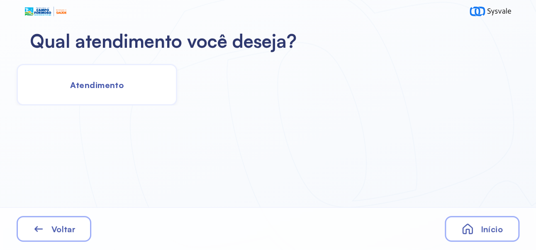
click at [104, 92] on div "Atendimento" at bounding box center [97, 85] width 161 height 42
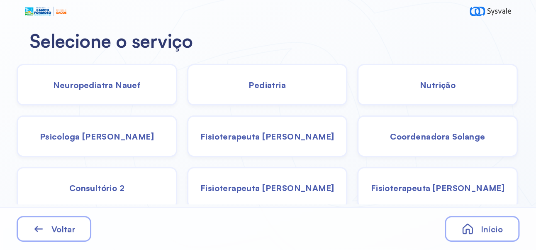
click at [121, 145] on div "Psicologa [PERSON_NAME]" at bounding box center [97, 136] width 161 height 42
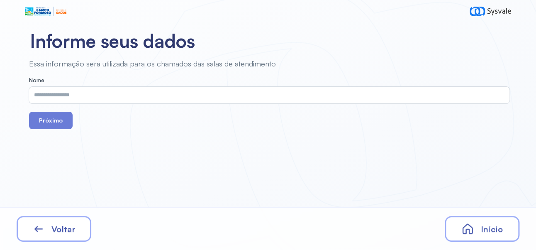
click at [194, 97] on input "text" at bounding box center [267, 95] width 477 height 17
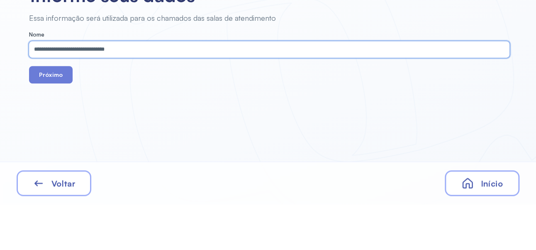
type input "**********"
click at [55, 125] on button "Próximo" at bounding box center [51, 120] width 44 height 17
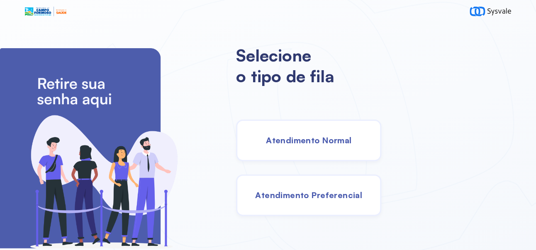
click at [352, 143] on span "Atendimento Normal" at bounding box center [308, 140] width 85 height 10
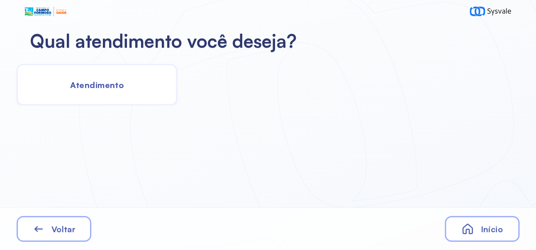
click at [134, 93] on div "Atendimento" at bounding box center [97, 85] width 161 height 42
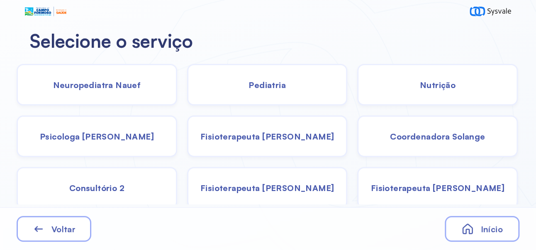
click at [133, 81] on span "Neuropediatra Nauef" at bounding box center [97, 85] width 88 height 10
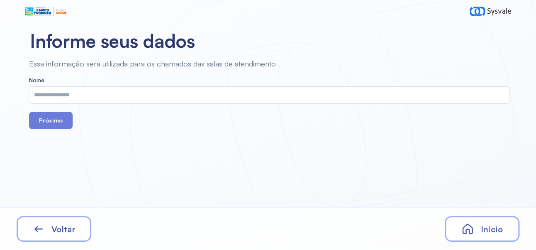
click at [215, 96] on input "text" at bounding box center [267, 95] width 477 height 17
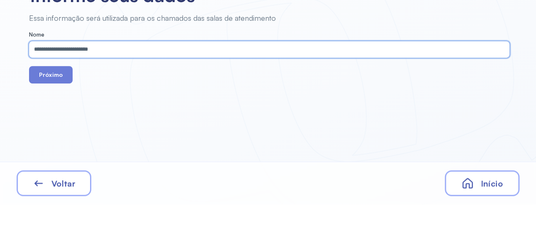
type input "**********"
click at [55, 127] on button "Próximo" at bounding box center [51, 120] width 44 height 17
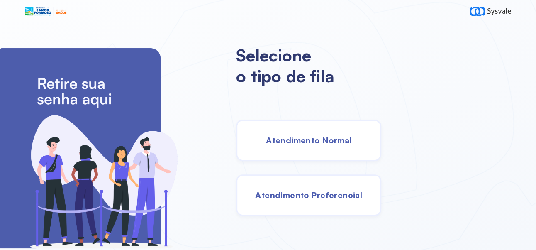
click at [332, 154] on div "Atendimento Normal" at bounding box center [308, 141] width 145 height 42
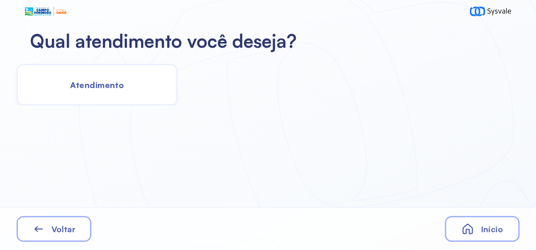
click at [145, 93] on div "Atendimento" at bounding box center [97, 85] width 161 height 42
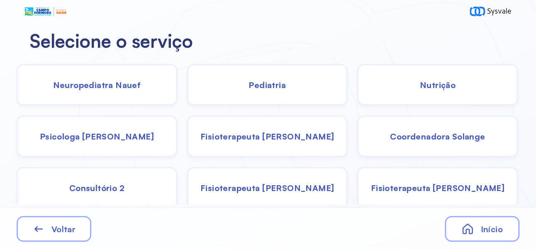
scroll to position [55, 0]
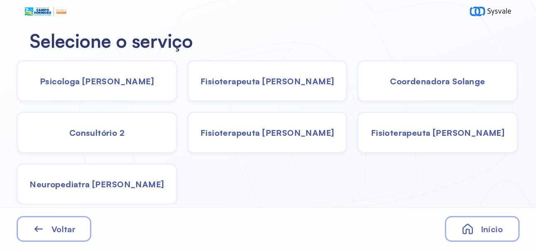
click at [145, 188] on div "Neuropediatra [PERSON_NAME]" at bounding box center [97, 184] width 161 height 42
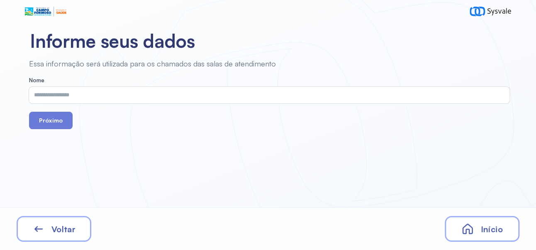
click at [284, 92] on input "text" at bounding box center [267, 95] width 477 height 17
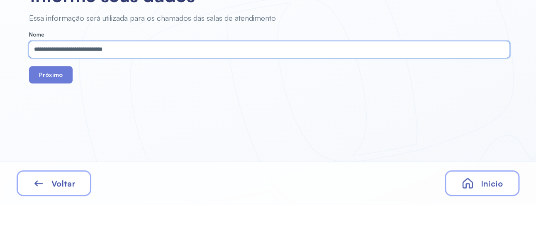
type input "**********"
click at [52, 125] on button "Próximo" at bounding box center [51, 120] width 44 height 17
